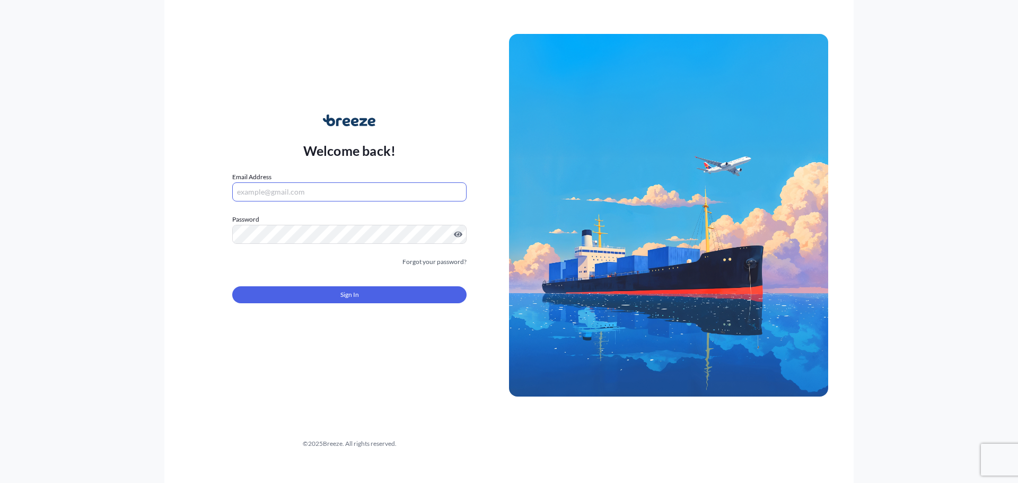
click at [389, 190] on input "Email Address" at bounding box center [349, 191] width 234 height 19
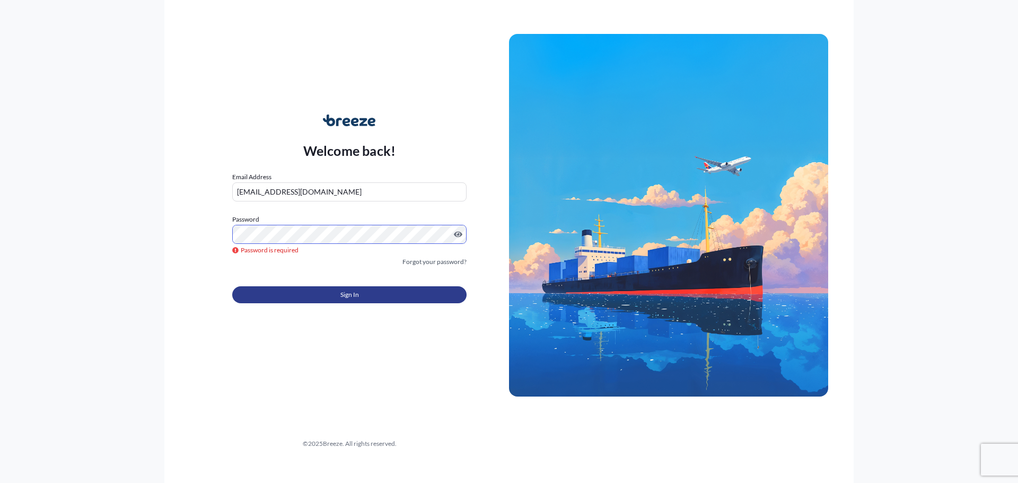
click at [254, 287] on button "Sign In" at bounding box center [349, 294] width 234 height 17
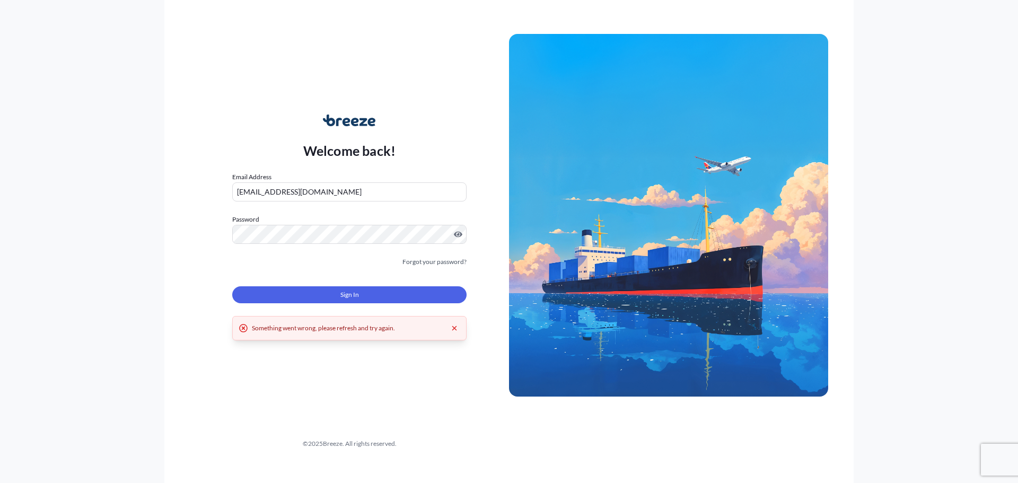
click at [254, 287] on button "Sign In" at bounding box center [349, 294] width 234 height 17
drag, startPoint x: 383, startPoint y: 196, endPoint x: 156, endPoint y: 198, distance: 226.4
click at [156, 198] on div "Welcome back! Email Address [EMAIL_ADDRESS][DOMAIN_NAME] Password Must include:…" at bounding box center [509, 241] width 1018 height 483
type input "[EMAIL_ADDRESS][DOMAIN_NAME]"
click at [354, 294] on span "Sign In" at bounding box center [349, 294] width 19 height 11
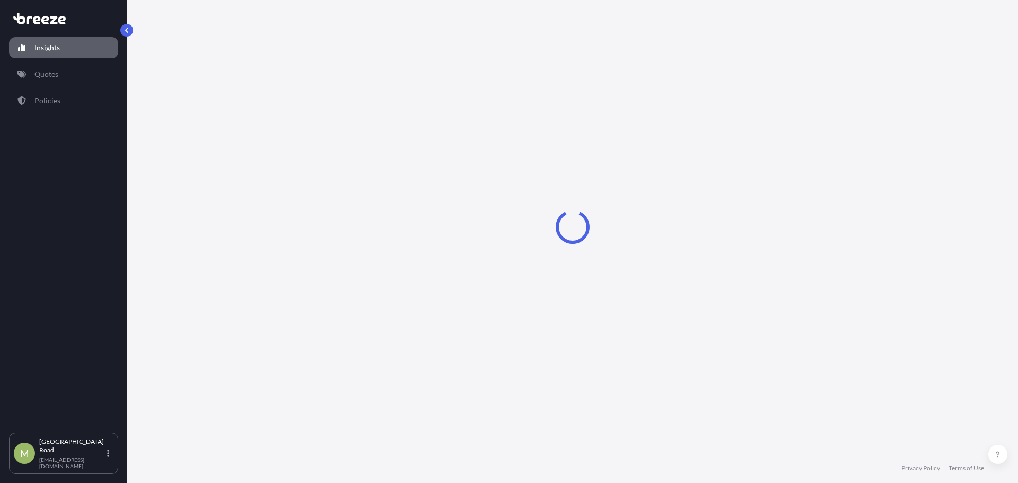
select select "2025"
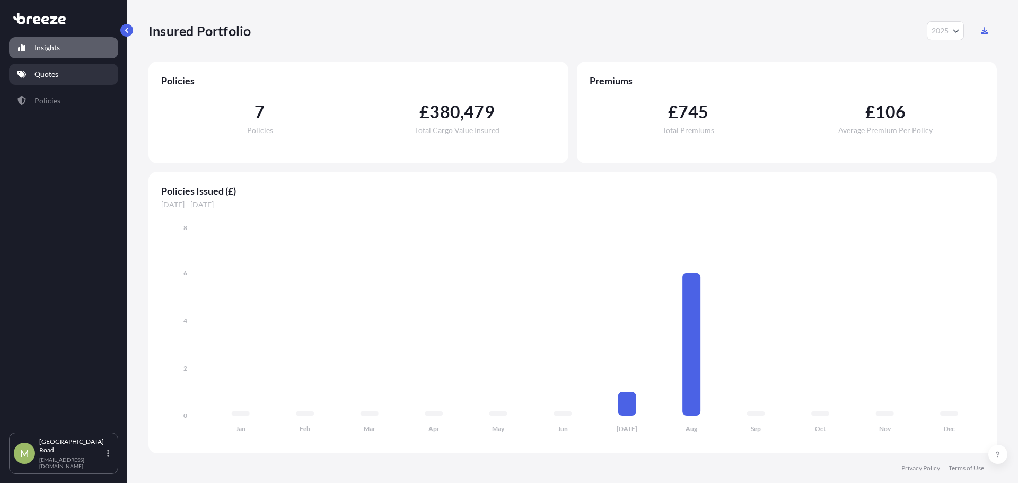
click at [64, 78] on link "Quotes" at bounding box center [63, 74] width 109 height 21
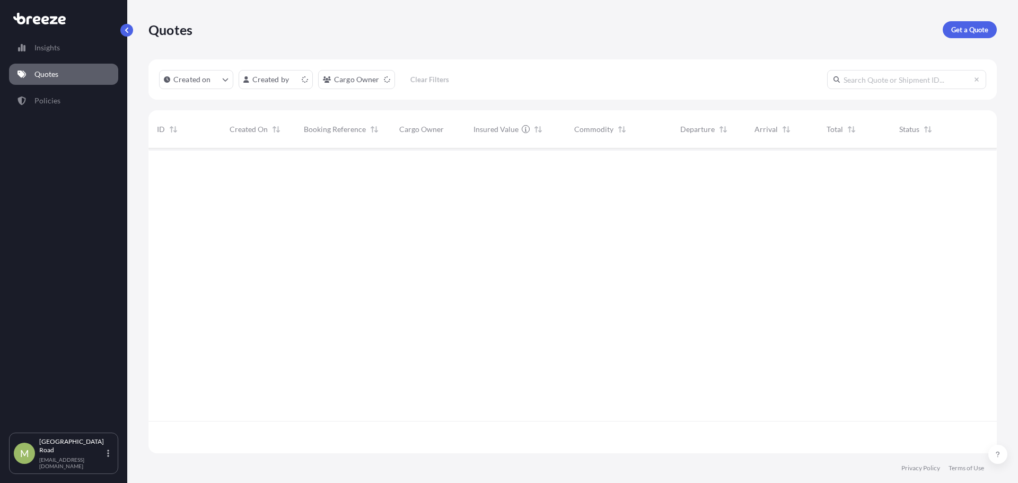
scroll to position [303, 840]
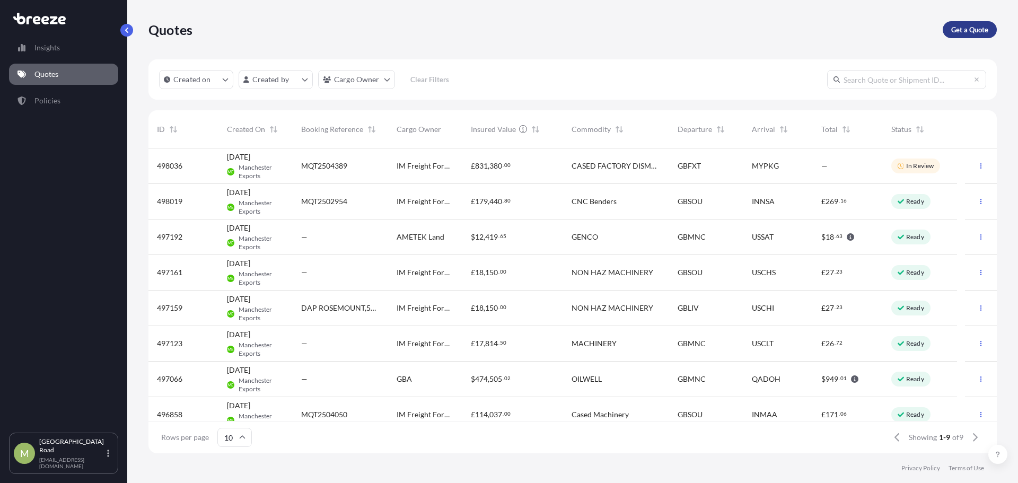
click at [986, 24] on p "Get a Quote" at bounding box center [969, 29] width 37 height 11
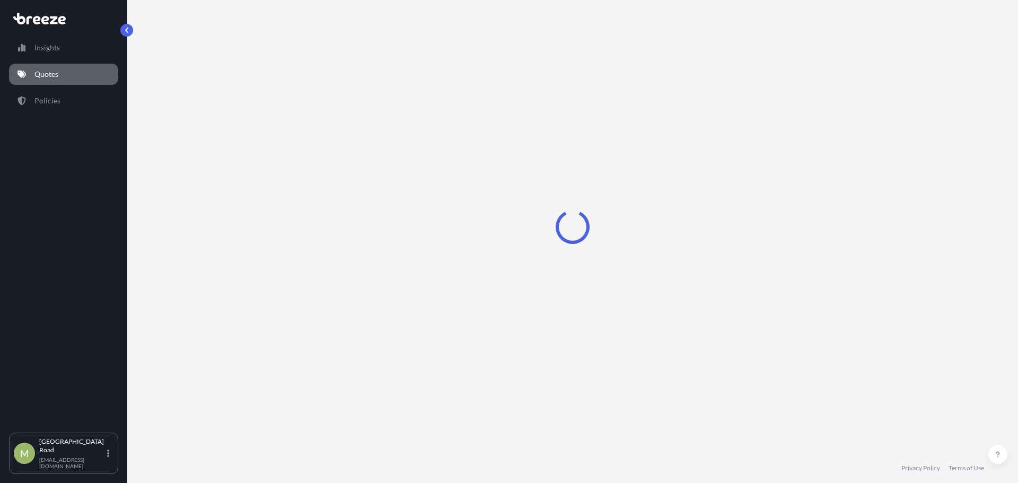
select select "Sea"
select select "1"
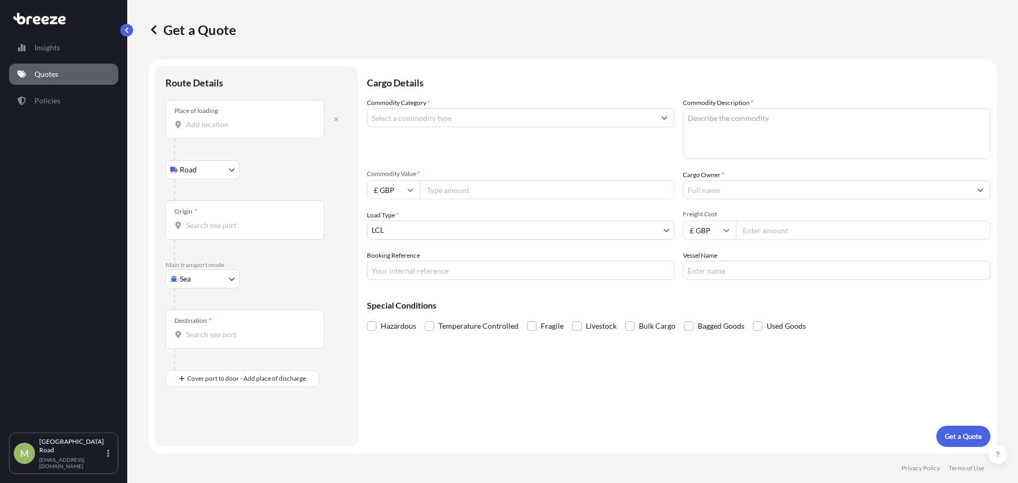
click at [261, 180] on div at bounding box center [261, 189] width 174 height 21
click at [222, 169] on body "Insights Quotes Policies [GEOGRAPHIC_DATA] [EMAIL_ADDRESS][DOMAIN_NAME] Get a Q…" at bounding box center [509, 241] width 1018 height 483
click at [197, 284] on body "Insights Quotes Policies [GEOGRAPHIC_DATA] [EMAIL_ADDRESS][DOMAIN_NAME] Get a Q…" at bounding box center [509, 241] width 1018 height 483
click at [201, 341] on span "Road" at bounding box center [194, 344] width 17 height 11
select select "Road"
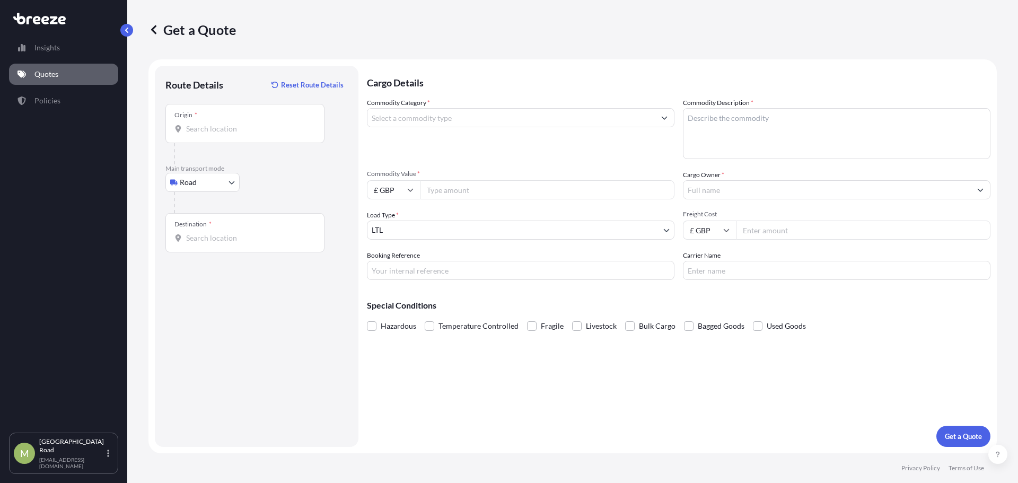
click at [241, 136] on div "Origin *" at bounding box center [244, 123] width 159 height 39
click at [241, 134] on input "Origin *" at bounding box center [248, 129] width 125 height 11
click at [187, 136] on div "Origin *" at bounding box center [244, 123] width 159 height 39
click at [187, 134] on input "Origin * Please select an origin" at bounding box center [248, 129] width 125 height 11
paste input "B98 8JY"
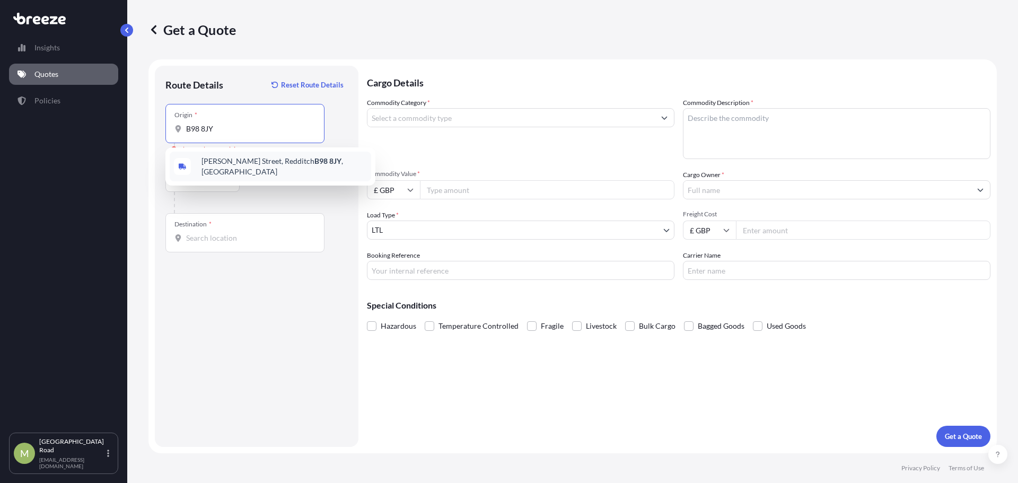
click at [244, 171] on div "[PERSON_NAME][STREET_ADDRESS]" at bounding box center [270, 167] width 201 height 30
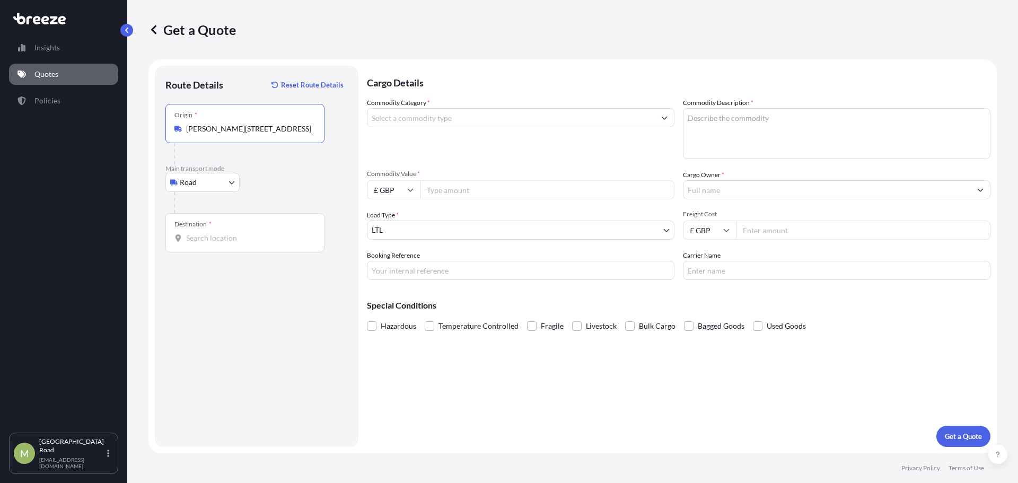
type input "[PERSON_NAME][STREET_ADDRESS]"
click at [212, 241] on input "Destination *" at bounding box center [248, 238] width 125 height 11
click at [242, 238] on input "Destination * Please select a destination" at bounding box center [248, 238] width 125 height 11
paste input "[GEOGRAPHIC_DATA][PERSON_NAME]"
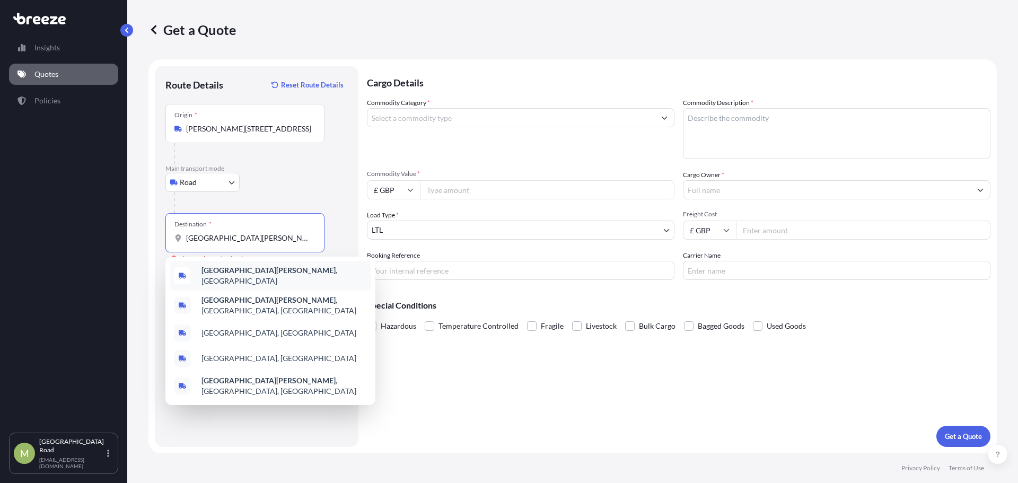
click at [253, 274] on b "[GEOGRAPHIC_DATA][PERSON_NAME]" at bounding box center [268, 270] width 134 height 9
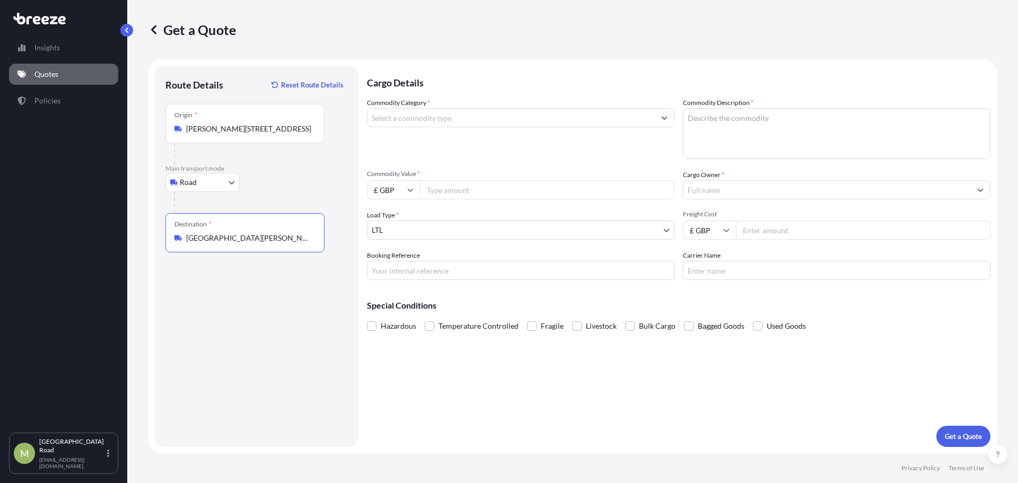
type input "[GEOGRAPHIC_DATA][PERSON_NAME], [GEOGRAPHIC_DATA]"
click at [441, 197] on input "Commodity Value *" at bounding box center [547, 189] width 254 height 19
click at [441, 119] on input "Commodity Category *" at bounding box center [510, 117] width 287 height 19
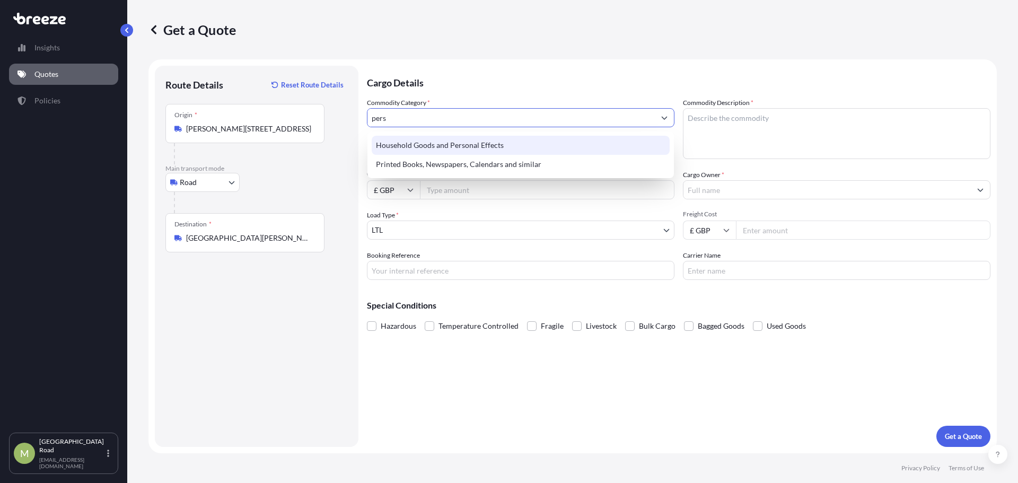
click at [520, 147] on div "Household Goods and Personal Effects" at bounding box center [521, 145] width 298 height 19
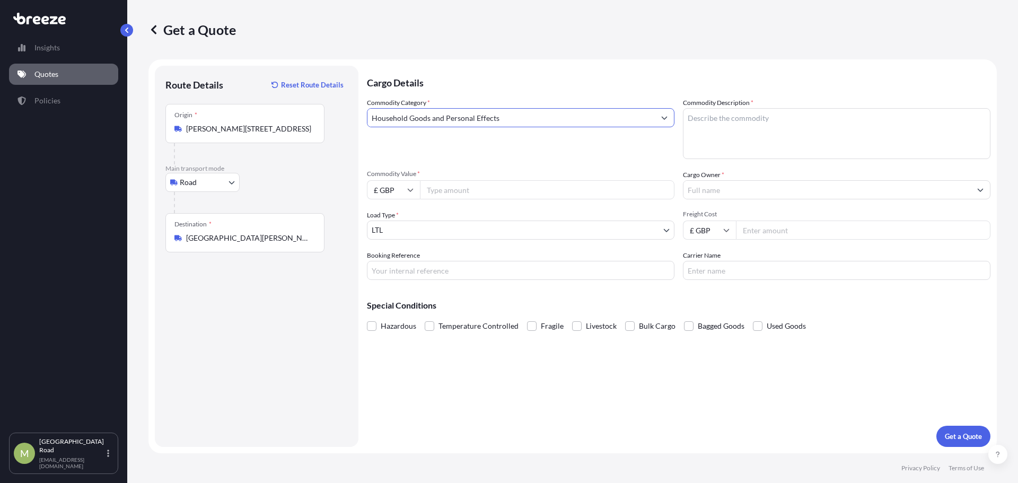
type input "Household Goods and Personal Effects"
click at [715, 128] on textarea "Commodity Description *" at bounding box center [836, 133] width 307 height 51
type textarea "personal"
click at [513, 193] on input "Commodity Value *" at bounding box center [547, 189] width 254 height 19
click at [407, 190] on div "£ GBP" at bounding box center [393, 189] width 53 height 19
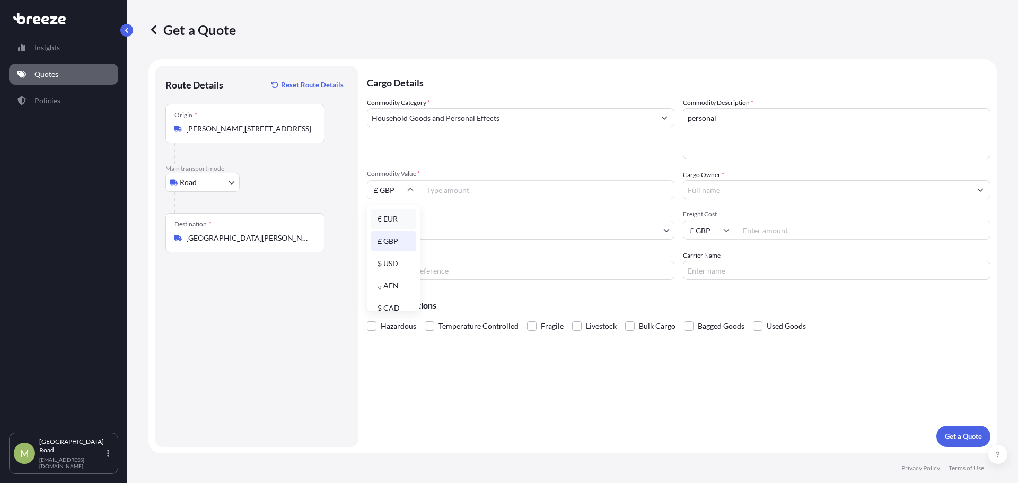
click at [399, 214] on div "€ EUR" at bounding box center [393, 219] width 45 height 20
type input "€ EUR"
click at [468, 193] on input "Commodity Value *" at bounding box center [547, 189] width 254 height 19
type input "5000"
click at [776, 198] on input "Cargo Owner *" at bounding box center [826, 189] width 287 height 19
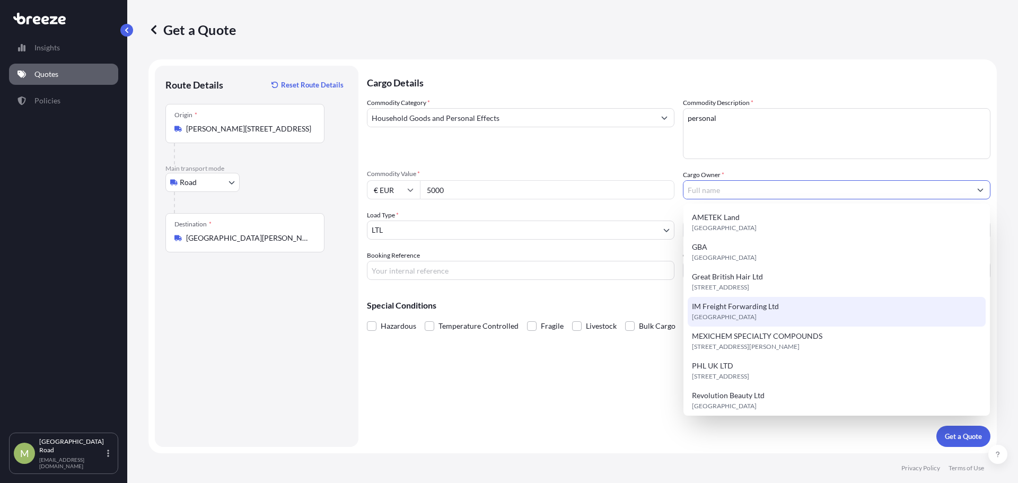
click at [730, 303] on span "IM Freight Forwarding Ltd" at bounding box center [735, 306] width 87 height 11
type input "IM Freight Forwarding Ltd"
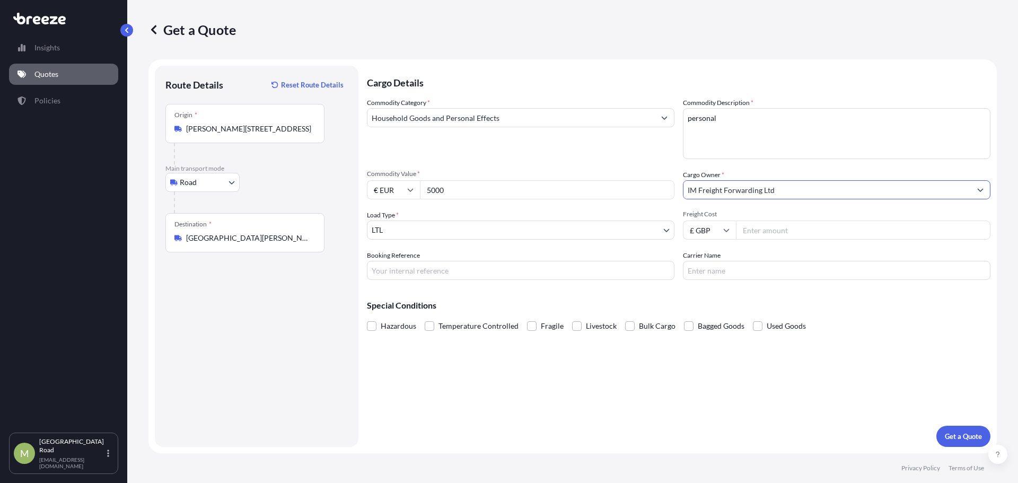
click at [806, 233] on input "Freight Cost" at bounding box center [863, 230] width 254 height 19
type input "640"
click at [451, 273] on input "Booking Reference" at bounding box center [520, 270] width 307 height 19
click at [953, 431] on p "Get a Quote" at bounding box center [963, 436] width 37 height 11
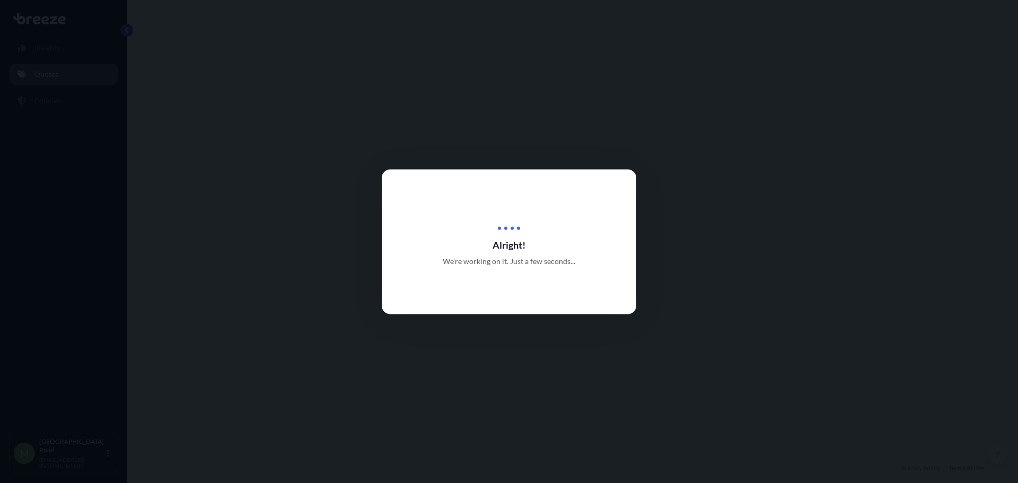
select select "Road"
select select "1"
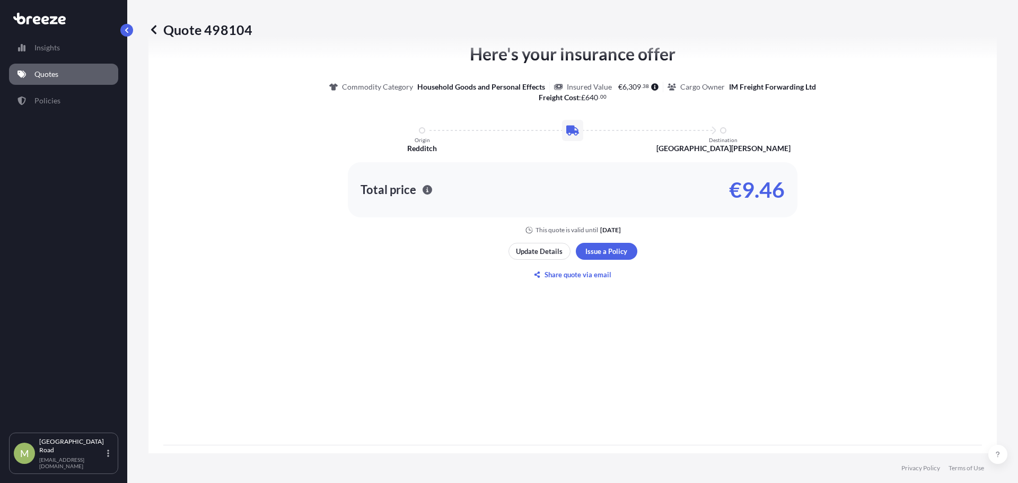
scroll to position [478, 0]
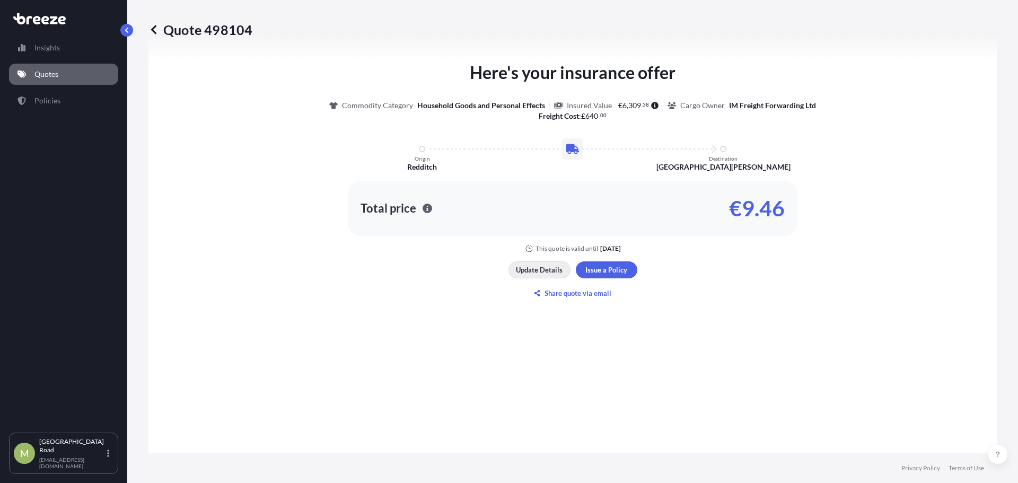
click at [541, 276] on button "Update Details" at bounding box center [539, 269] width 62 height 17
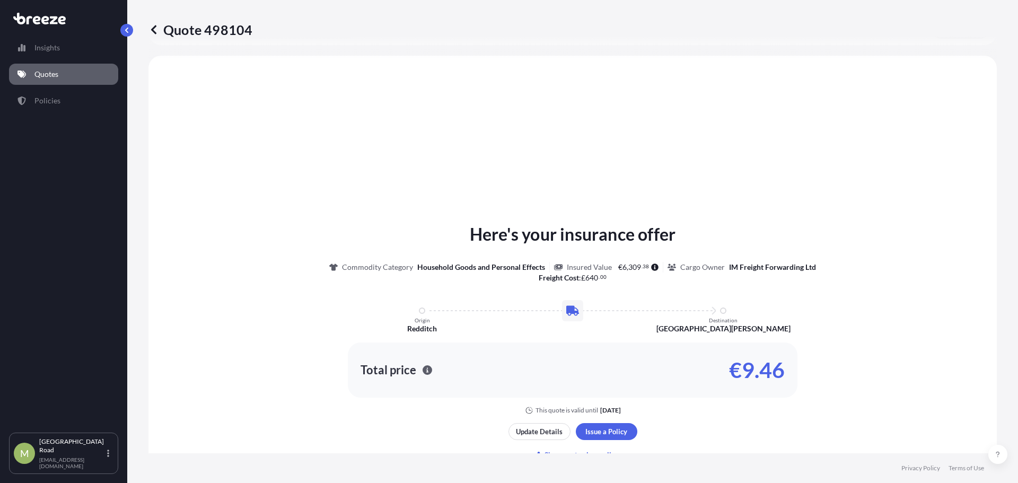
scroll to position [335, 0]
